Goal: Information Seeking & Learning: Learn about a topic

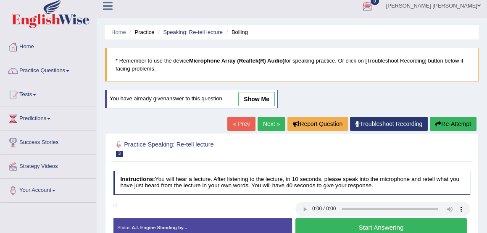
scroll to position [7, 0]
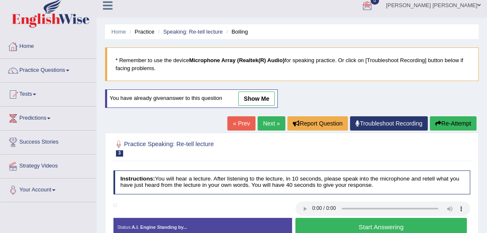
click at [29, 47] on link "Home" at bounding box center [48, 45] width 96 height 21
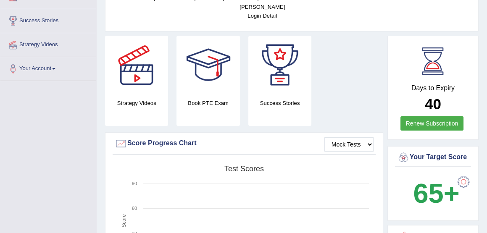
scroll to position [128, 0]
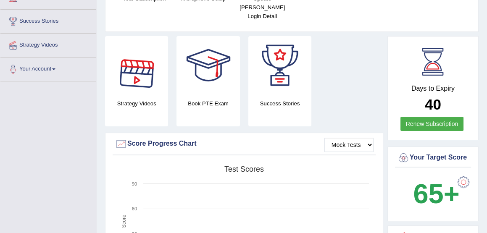
click at [133, 72] on div at bounding box center [136, 65] width 59 height 59
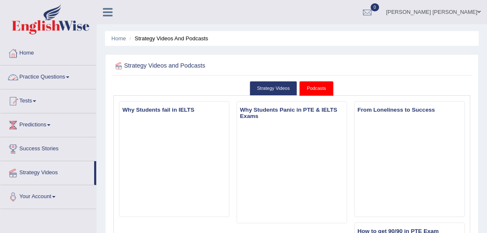
click at [39, 75] on link "Practice Questions" at bounding box center [48, 75] width 96 height 21
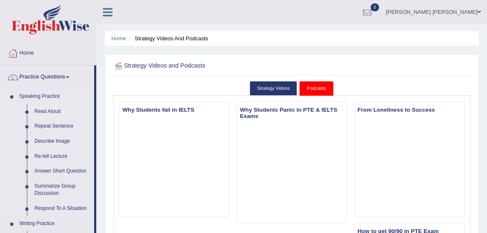
click at [43, 112] on link "Read Aloud" at bounding box center [62, 111] width 63 height 15
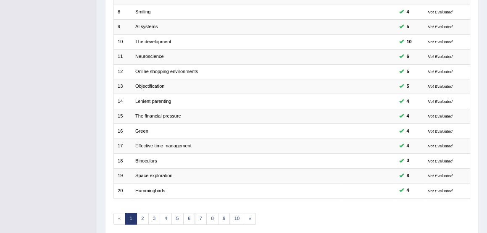
scroll to position [217, 0]
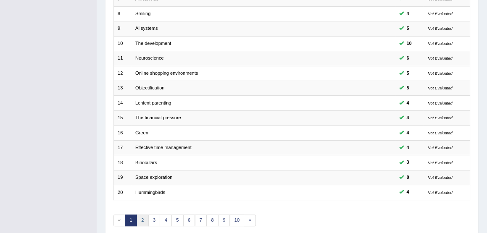
click at [139, 215] on link "2" at bounding box center [142, 221] width 12 height 12
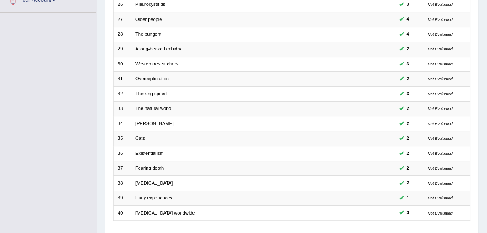
scroll to position [246, 0]
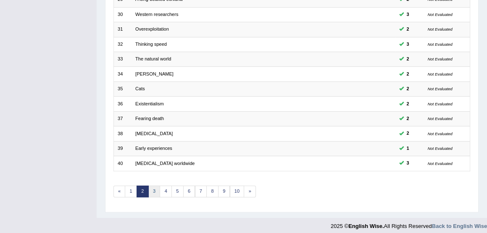
click at [152, 186] on link "3" at bounding box center [154, 192] width 12 height 12
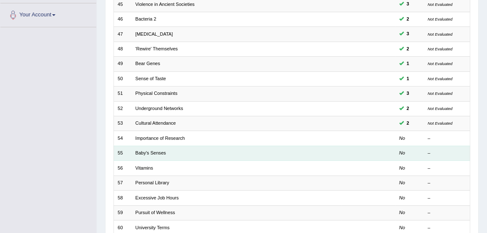
scroll to position [183, 0]
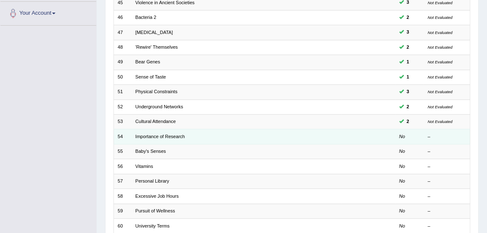
click at [390, 133] on td at bounding box center [368, 136] width 54 height 15
click at [174, 134] on link "Importance of Research" at bounding box center [160, 136] width 50 height 5
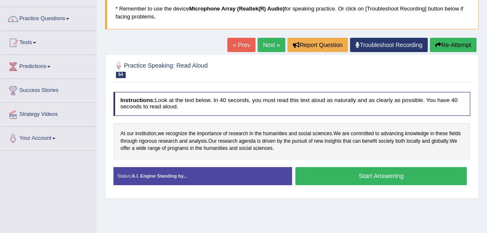
scroll to position [59, 0]
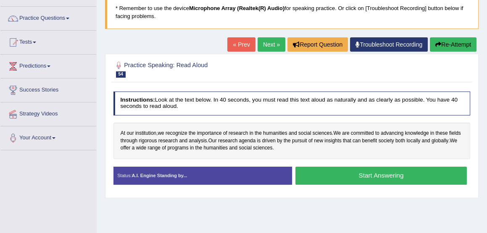
click at [373, 174] on button "Start Answering" at bounding box center [380, 176] width 171 height 18
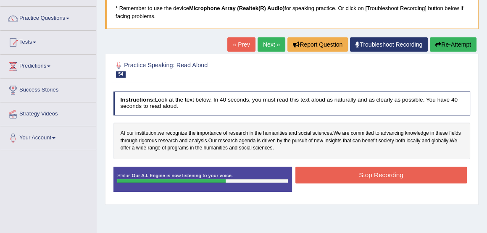
click at [373, 174] on button "Stop Recording" at bounding box center [380, 175] width 171 height 16
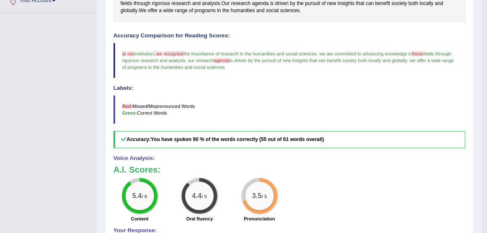
scroll to position [163, 0]
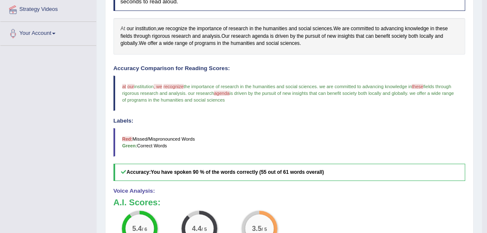
click at [121, 28] on span "At" at bounding box center [122, 29] width 5 height 8
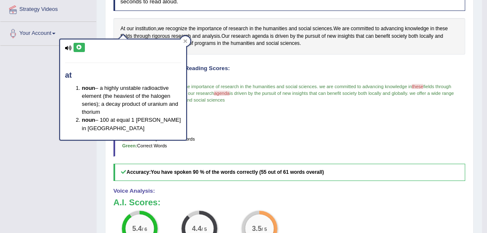
click at [78, 45] on icon at bounding box center [79, 47] width 6 height 5
click at [224, 97] on span "we offer a wide range of programs in the humanities and social sciences" at bounding box center [288, 97] width 332 height 12
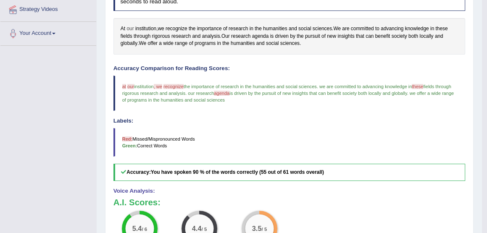
click at [128, 27] on span "our" at bounding box center [129, 29] width 7 height 8
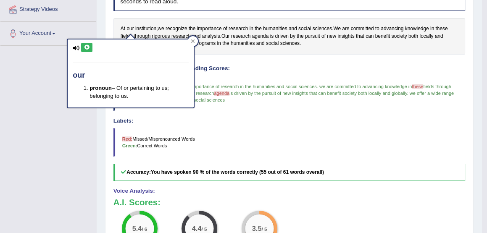
click at [87, 46] on icon at bounding box center [87, 47] width 6 height 5
click at [259, 118] on h4 "Labels:" at bounding box center [289, 121] width 352 height 6
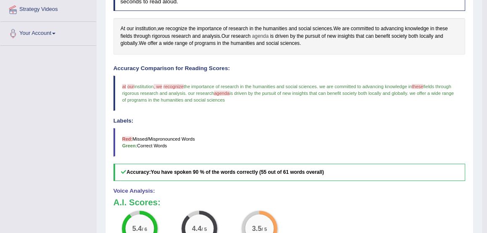
click at [264, 34] on span "agenda" at bounding box center [260, 37] width 17 height 8
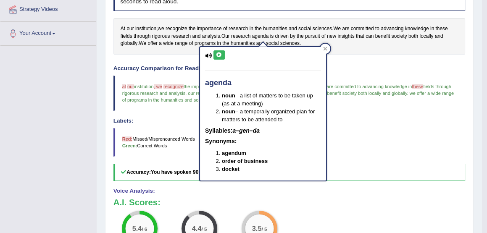
click at [217, 52] on icon at bounding box center [219, 54] width 6 height 5
click at [174, 115] on div "Accuracy Comparison for Reading Scores: at 8 our hour institution , we who reco…" at bounding box center [289, 122] width 352 height 115
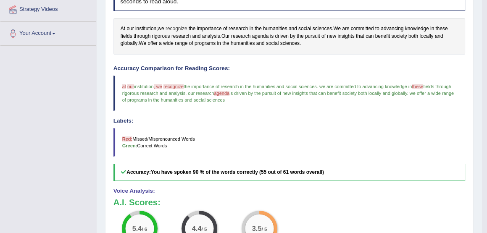
click at [181, 30] on span "recognize" at bounding box center [176, 29] width 22 height 8
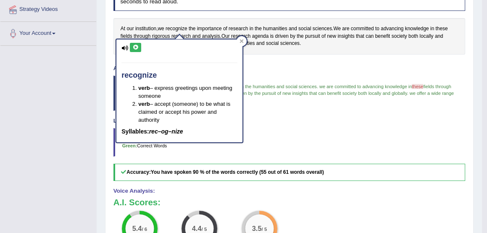
click at [135, 46] on icon at bounding box center [135, 47] width 6 height 5
click at [259, 96] on blockquote "at 8 our hour institution , we who recognize recognise the importance of resear…" at bounding box center [289, 94] width 352 height 36
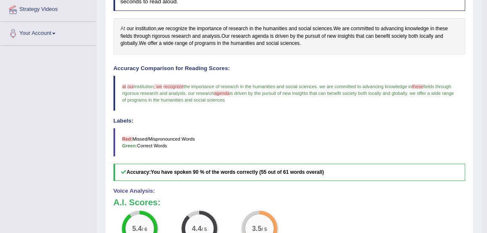
click at [122, 27] on span "At" at bounding box center [122, 29] width 5 height 8
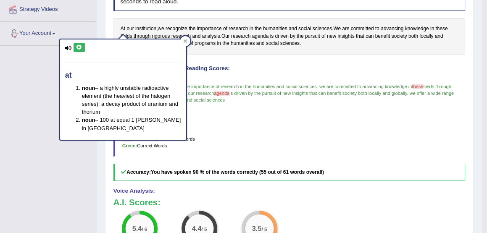
click at [79, 46] on icon at bounding box center [79, 47] width 6 height 5
click at [277, 64] on div "Instructions: Look at the text below. In 40 seconds, you must read this text al…" at bounding box center [288, 152] width 355 height 338
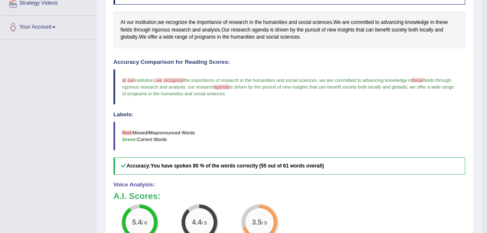
scroll to position [0, 0]
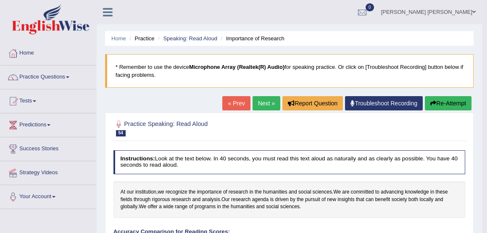
click at [441, 107] on button "Re-Attempt" at bounding box center [447, 103] width 47 height 14
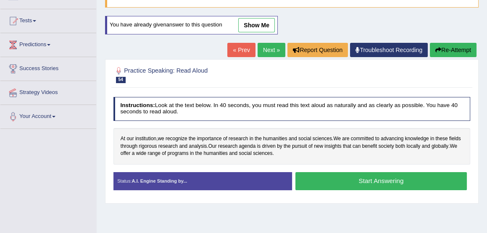
scroll to position [81, 0]
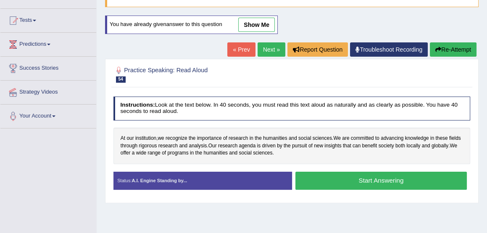
click at [369, 178] on button "Start Answering" at bounding box center [380, 181] width 171 height 18
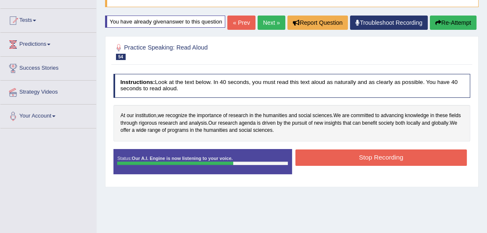
click at [379, 166] on button "Stop Recording" at bounding box center [380, 157] width 171 height 16
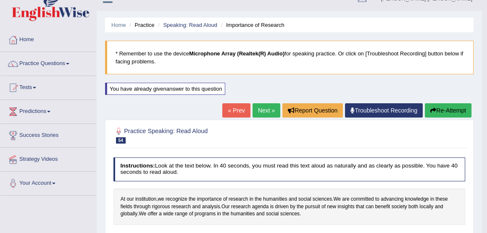
scroll to position [0, 0]
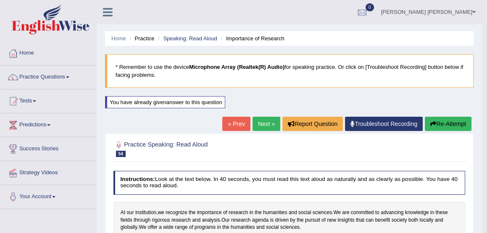
click at [264, 127] on link "Next »" at bounding box center [266, 124] width 28 height 14
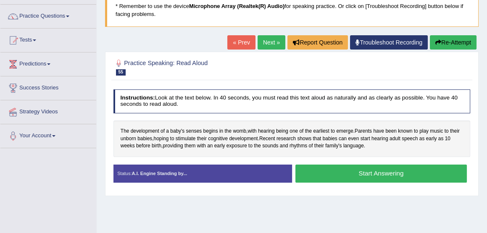
scroll to position [61, 0]
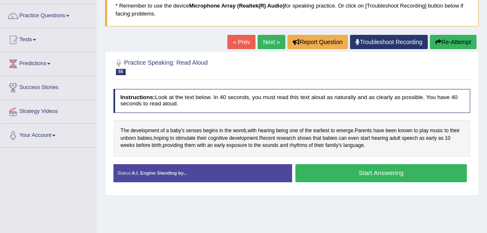
click at [377, 173] on button "Start Answering" at bounding box center [380, 173] width 171 height 18
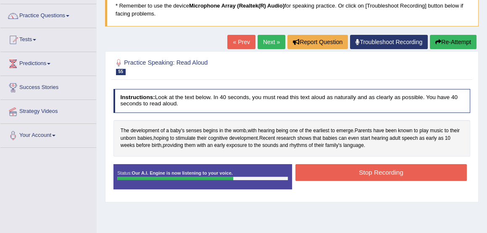
click at [377, 173] on button "Stop Recording" at bounding box center [380, 172] width 171 height 16
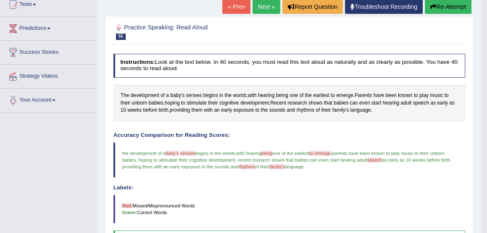
scroll to position [96, 0]
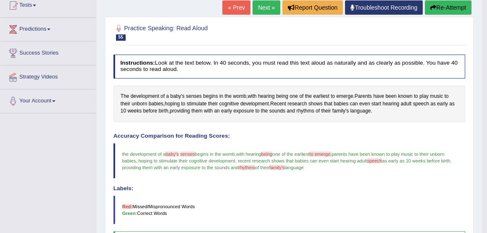
click at [266, 7] on link "Next »" at bounding box center [266, 7] width 28 height 14
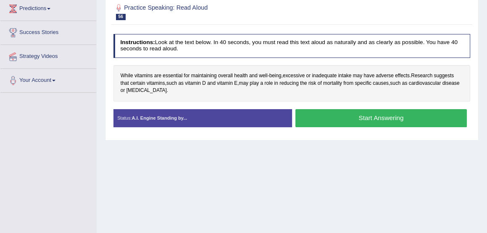
scroll to position [116, 0]
click at [366, 118] on button "Start Answering" at bounding box center [380, 118] width 171 height 18
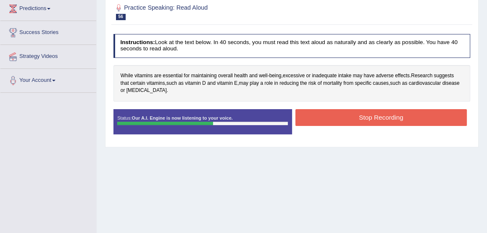
click at [366, 118] on button "Stop Recording" at bounding box center [380, 117] width 171 height 16
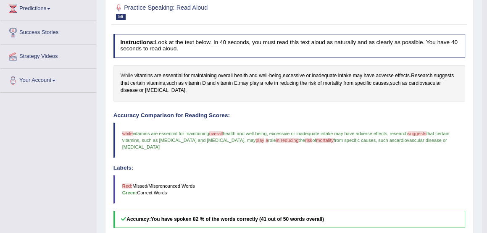
click at [127, 73] on span "While" at bounding box center [126, 76] width 13 height 8
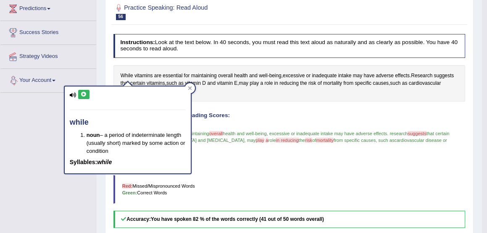
click at [82, 96] on icon at bounding box center [84, 94] width 6 height 5
click at [282, 115] on h4 "Accuracy Comparison for Reading Scores:" at bounding box center [289, 116] width 352 height 6
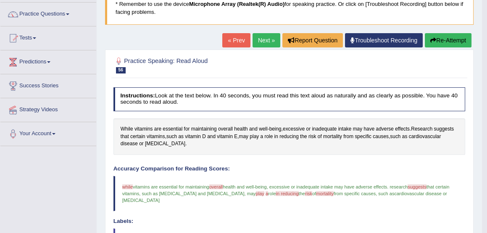
scroll to position [58, 0]
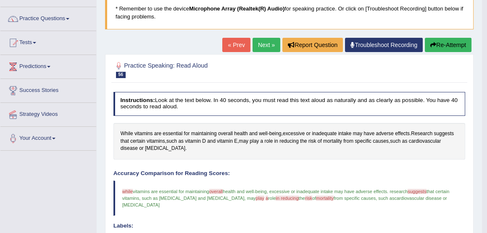
click at [448, 44] on button "Re-Attempt" at bounding box center [447, 45] width 47 height 14
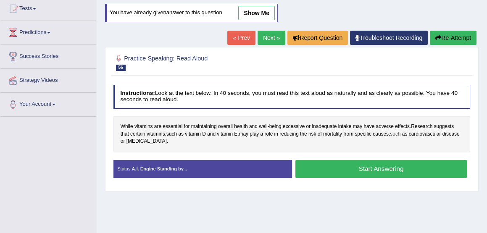
scroll to position [95, 0]
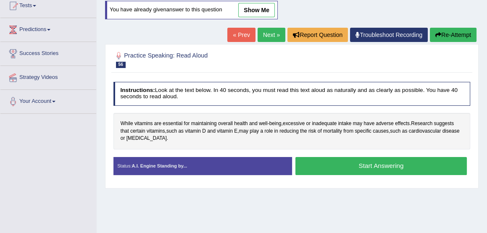
click at [387, 164] on button "Start Answering" at bounding box center [380, 166] width 171 height 18
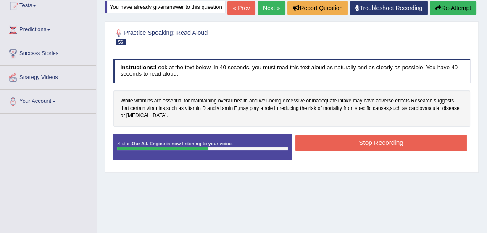
click at [386, 151] on button "Stop Recording" at bounding box center [380, 143] width 171 height 16
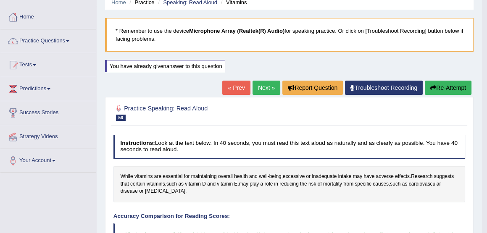
scroll to position [33, 0]
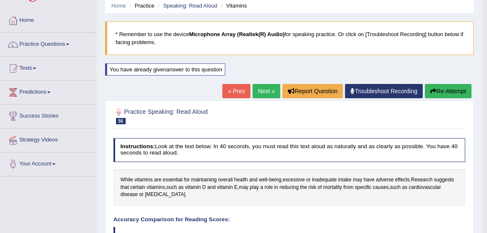
click at [265, 89] on link "Next »" at bounding box center [266, 91] width 28 height 14
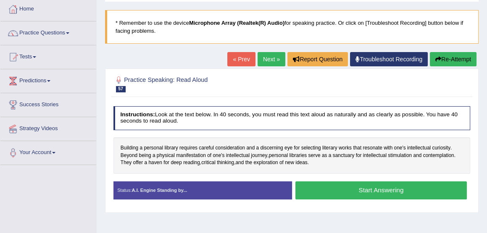
scroll to position [81, 0]
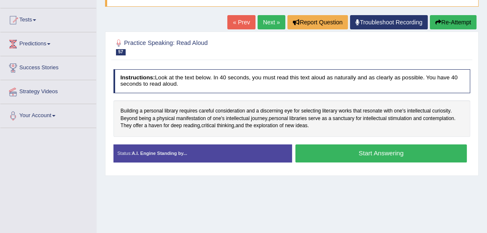
click at [369, 151] on button "Start Answering" at bounding box center [380, 153] width 171 height 18
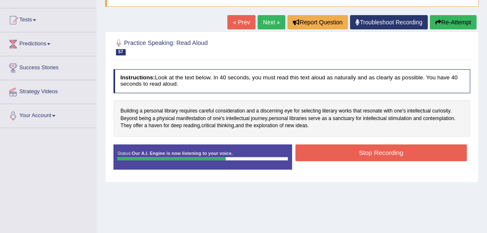
click at [369, 151] on button "Stop Recording" at bounding box center [380, 152] width 171 height 16
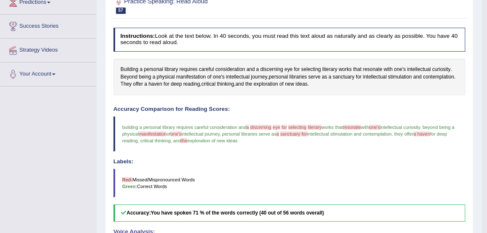
scroll to position [123, 0]
click at [270, 67] on span "discerning" at bounding box center [271, 69] width 23 height 8
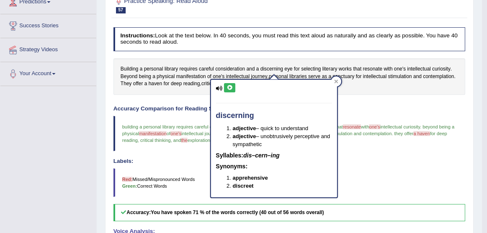
click at [228, 86] on icon at bounding box center [229, 87] width 6 height 5
click at [379, 97] on div "Instructions: Look at the text below. In 40 seconds, you must read this text al…" at bounding box center [288, 193] width 355 height 338
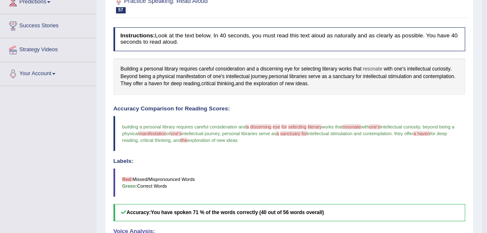
click at [372, 69] on span "resonate" at bounding box center [371, 69] width 19 height 8
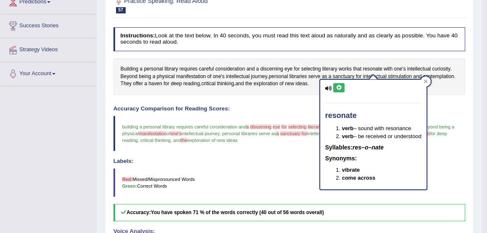
click at [338, 86] on icon at bounding box center [338, 87] width 6 height 5
click at [282, 102] on div "Instructions: Look at the text below. In 40 seconds, you must read this text al…" at bounding box center [288, 193] width 355 height 338
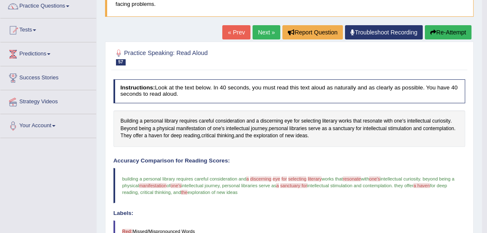
scroll to position [64, 0]
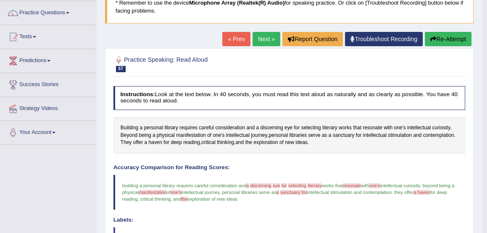
click at [436, 39] on button "Re-Attempt" at bounding box center [447, 39] width 47 height 14
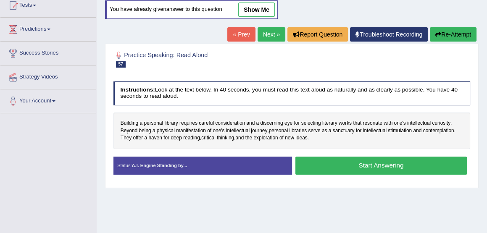
scroll to position [99, 0]
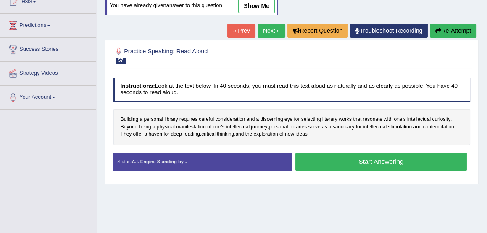
click at [372, 160] on button "Start Answering" at bounding box center [380, 162] width 171 height 18
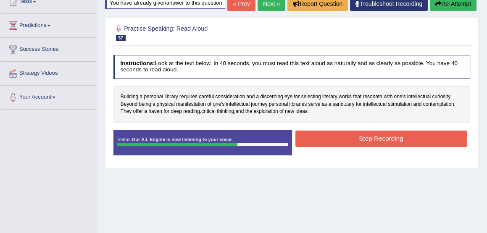
click at [379, 147] on button "Stop Recording" at bounding box center [380, 139] width 171 height 16
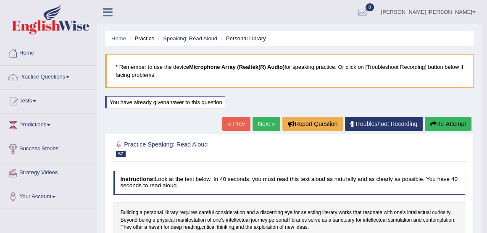
scroll to position [0, 0]
click at [46, 77] on link "Practice Questions" at bounding box center [48, 75] width 96 height 21
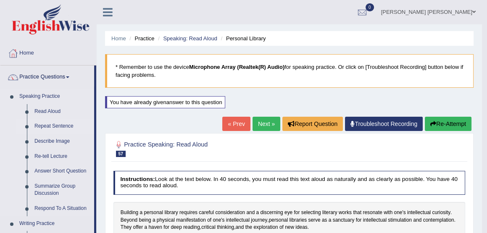
click at [48, 126] on link "Repeat Sentence" at bounding box center [62, 126] width 63 height 15
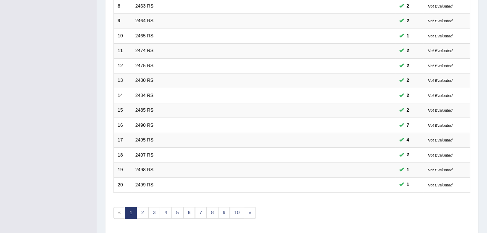
scroll to position [223, 0]
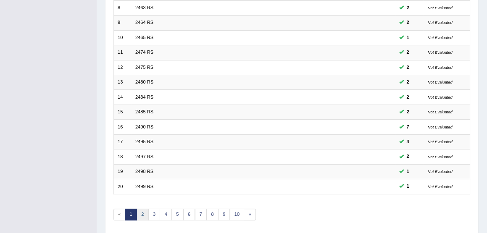
click at [138, 212] on link "2" at bounding box center [142, 215] width 12 height 12
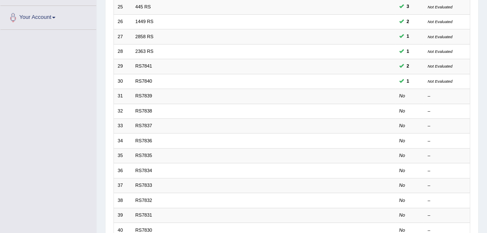
scroll to position [178, 0]
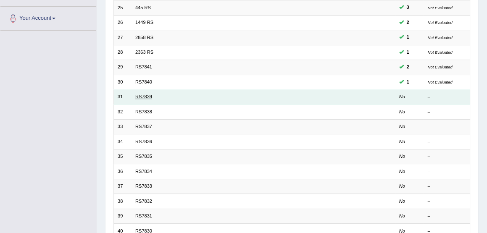
click at [142, 94] on link "RS7839" at bounding box center [143, 96] width 17 height 5
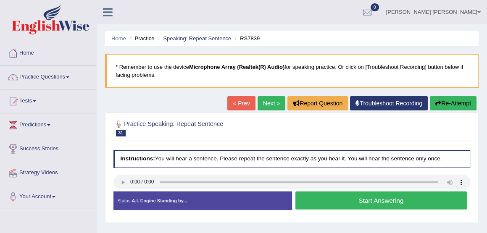
click at [362, 198] on button "Start Answering" at bounding box center [380, 200] width 171 height 18
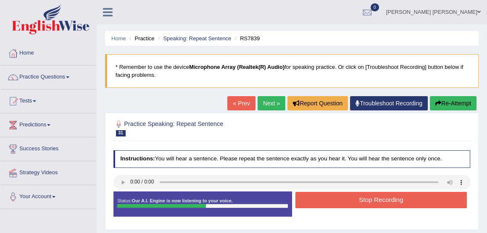
click at [380, 203] on button "Stop Recording" at bounding box center [380, 200] width 171 height 16
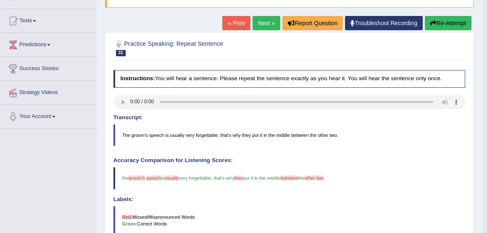
scroll to position [88, 0]
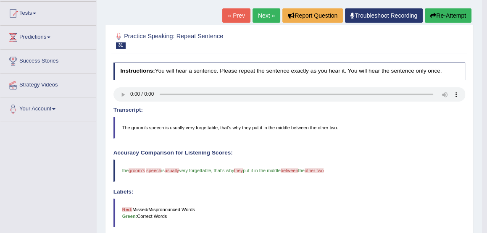
click at [264, 12] on link "Next »" at bounding box center [266, 15] width 28 height 14
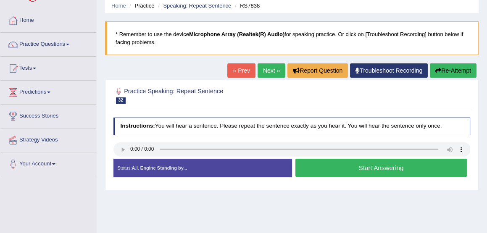
click at [370, 166] on button "Start Answering" at bounding box center [380, 168] width 171 height 18
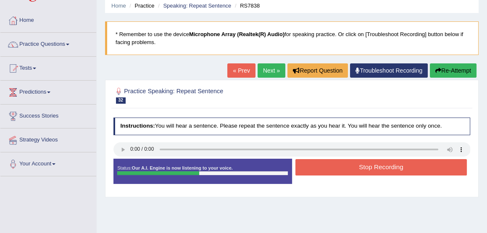
click at [370, 166] on button "Stop Recording" at bounding box center [380, 167] width 171 height 16
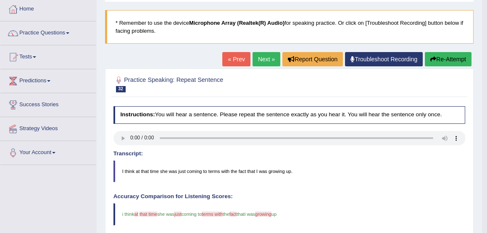
scroll to position [44, 0]
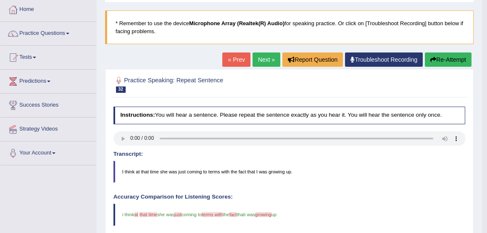
click at [257, 59] on link "Next »" at bounding box center [266, 59] width 28 height 14
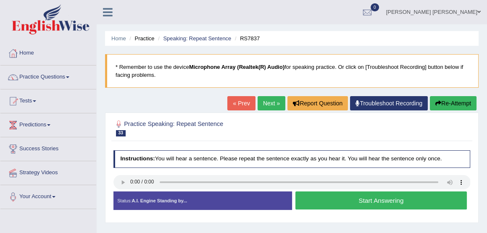
click at [374, 201] on button "Start Answering" at bounding box center [380, 200] width 171 height 18
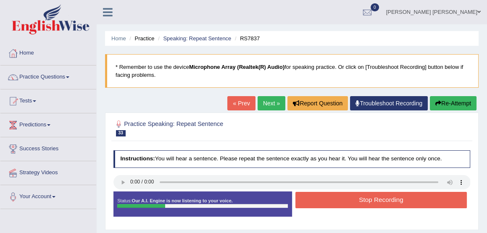
click at [374, 201] on button "Stop Recording" at bounding box center [380, 200] width 171 height 16
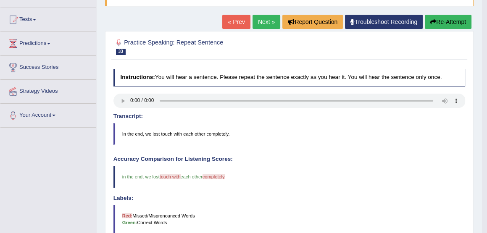
scroll to position [81, 0]
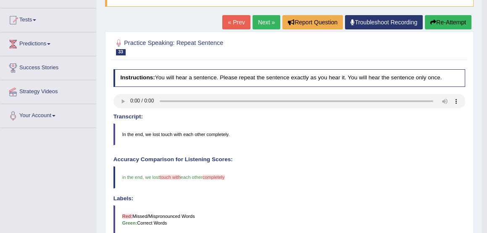
click at [258, 24] on link "Next »" at bounding box center [266, 22] width 28 height 14
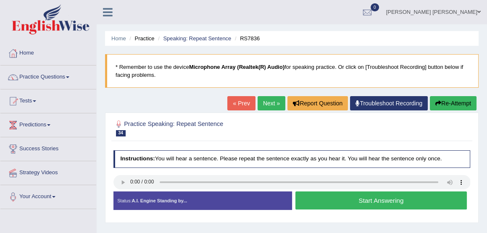
click at [369, 199] on button "Start Answering" at bounding box center [380, 200] width 171 height 18
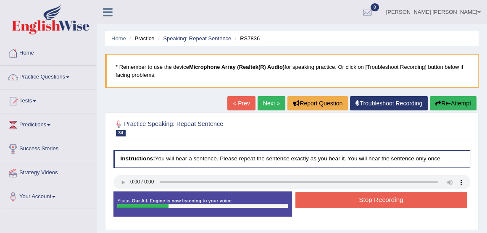
click at [369, 199] on button "Stop Recording" at bounding box center [380, 200] width 171 height 16
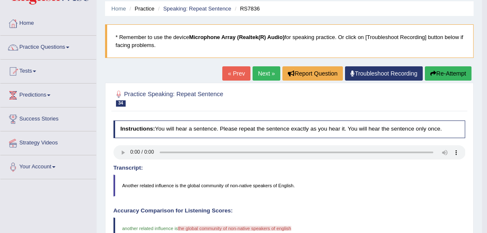
scroll to position [29, 0]
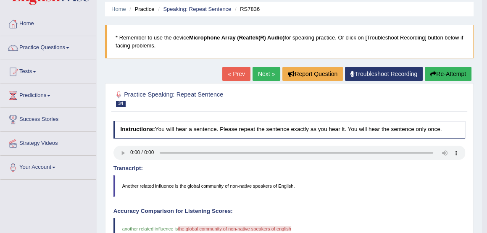
click at [450, 76] on button "Re-Attempt" at bounding box center [447, 74] width 47 height 14
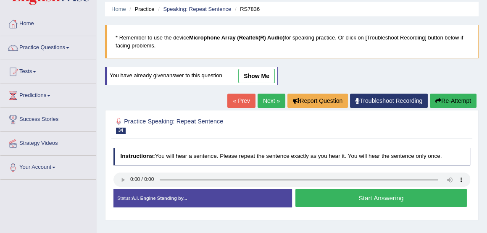
click at [366, 199] on button "Start Answering" at bounding box center [380, 198] width 171 height 18
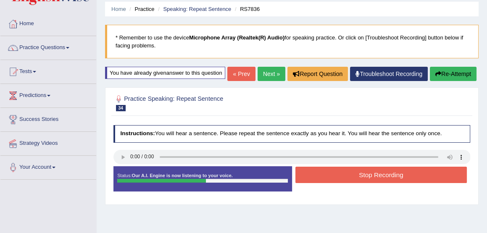
click at [369, 183] on button "Stop Recording" at bounding box center [380, 175] width 171 height 16
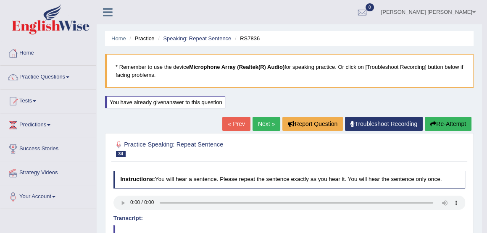
click at [435, 125] on button "Re-Attempt" at bounding box center [447, 124] width 47 height 14
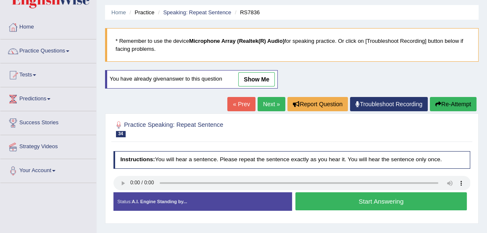
scroll to position [26, 0]
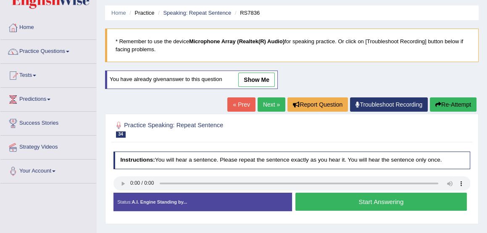
click at [364, 200] on button "Start Answering" at bounding box center [380, 202] width 171 height 18
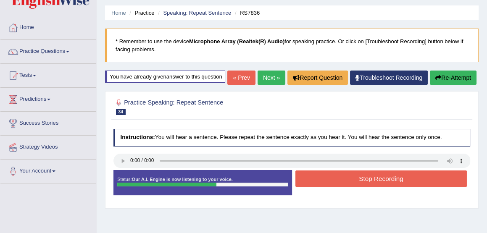
click at [371, 187] on button "Stop Recording" at bounding box center [380, 178] width 171 height 16
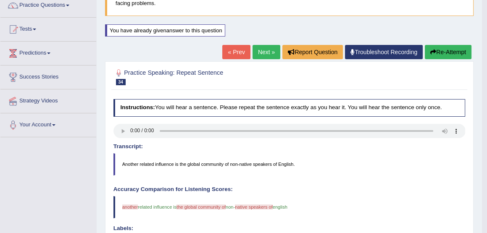
scroll to position [0, 0]
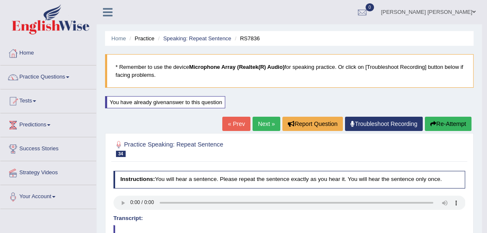
click at [261, 125] on link "Next »" at bounding box center [266, 124] width 28 height 14
